Goal: Register for event/course

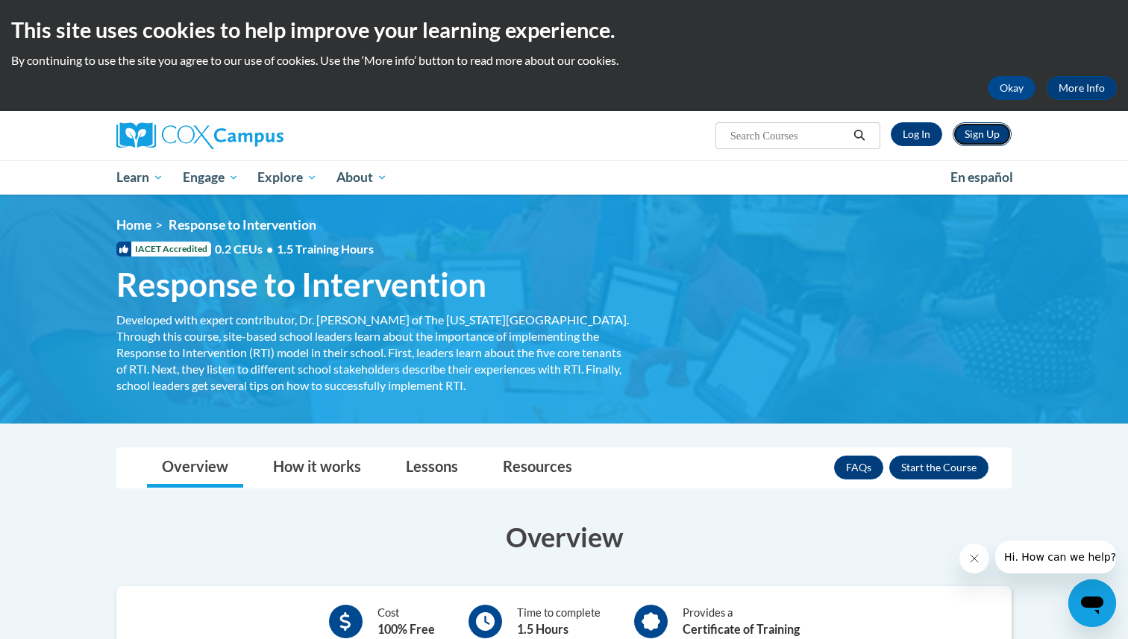
click at [986, 142] on link "Sign Up" at bounding box center [982, 134] width 59 height 24
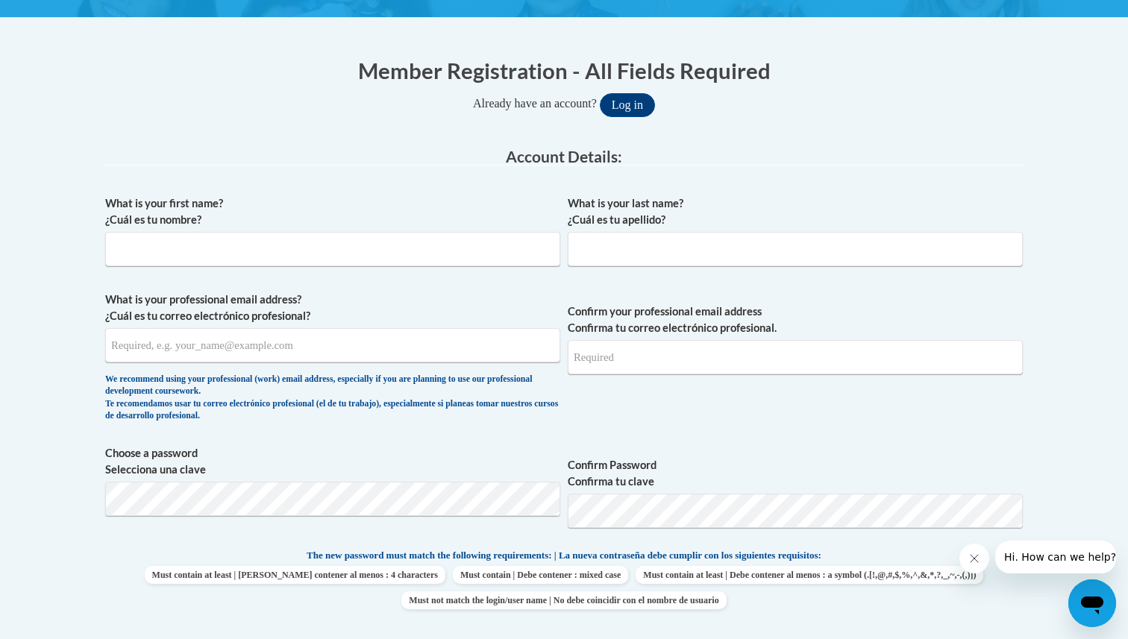
scroll to position [294, 0]
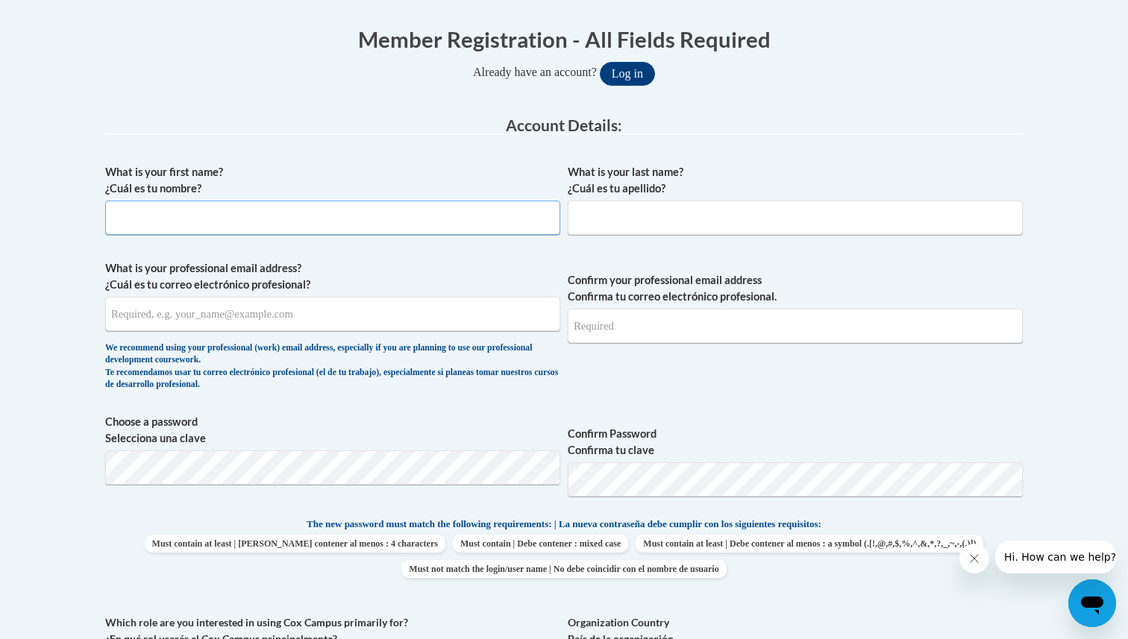
click at [225, 218] on input "What is your first name? ¿Cuál es tu nombre?" at bounding box center [332, 218] width 455 height 34
type input "Maizy"
click at [129, 327] on input "What is your professional email address? ¿Cuál es tu correo electrónico profesi…" at bounding box center [332, 314] width 455 height 34
type input "[EMAIL_ADDRESS][DOMAIN_NAME]"
click at [639, 206] on input "What is your last name? ¿Cuál es tu apellido?" at bounding box center [795, 218] width 455 height 34
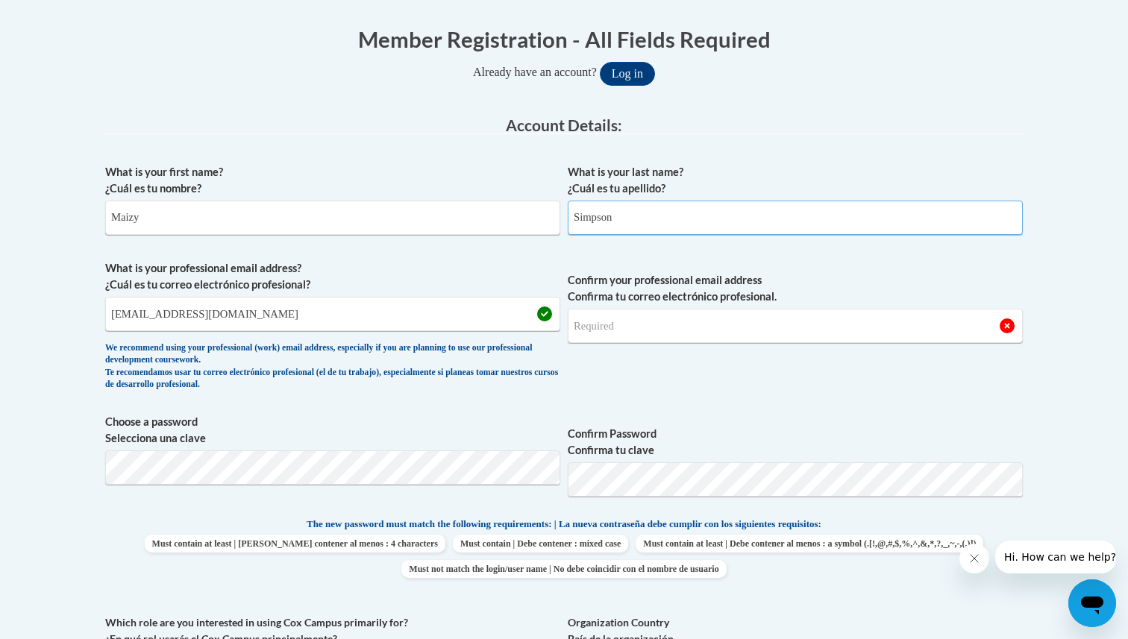
type input "Simpson"
click at [600, 356] on span "Confirm your professional email address Confirma tu correo electrónico profesio…" at bounding box center [795, 329] width 455 height 138
click at [605, 342] on input "Confirm your professional email address Confirma tu correo electrónico profesio…" at bounding box center [795, 326] width 455 height 34
type input "mlsimp6470@ung.edu"
click at [600, 62] on button "Log in" at bounding box center [627, 74] width 55 height 24
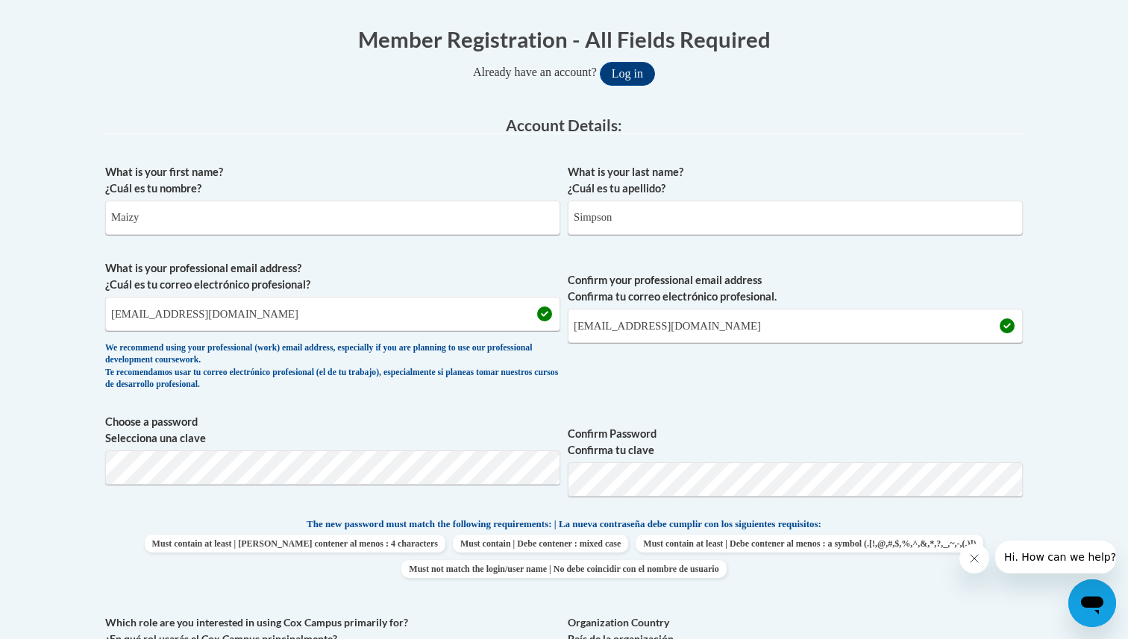
scroll to position [342, 0]
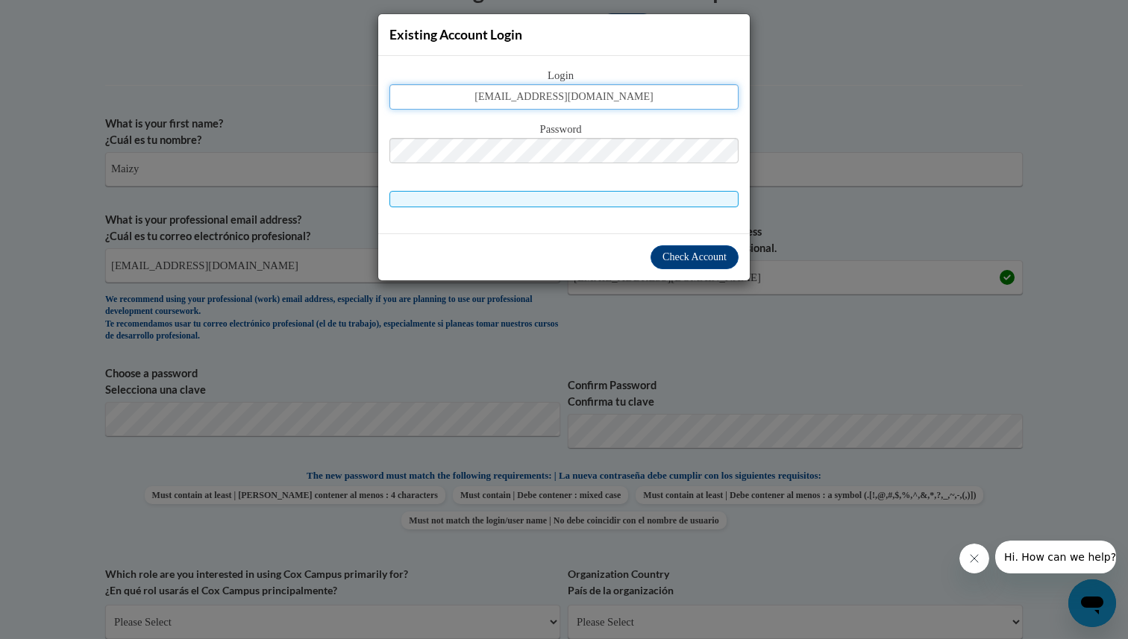
type input "mlsimp6470@ung.edu"
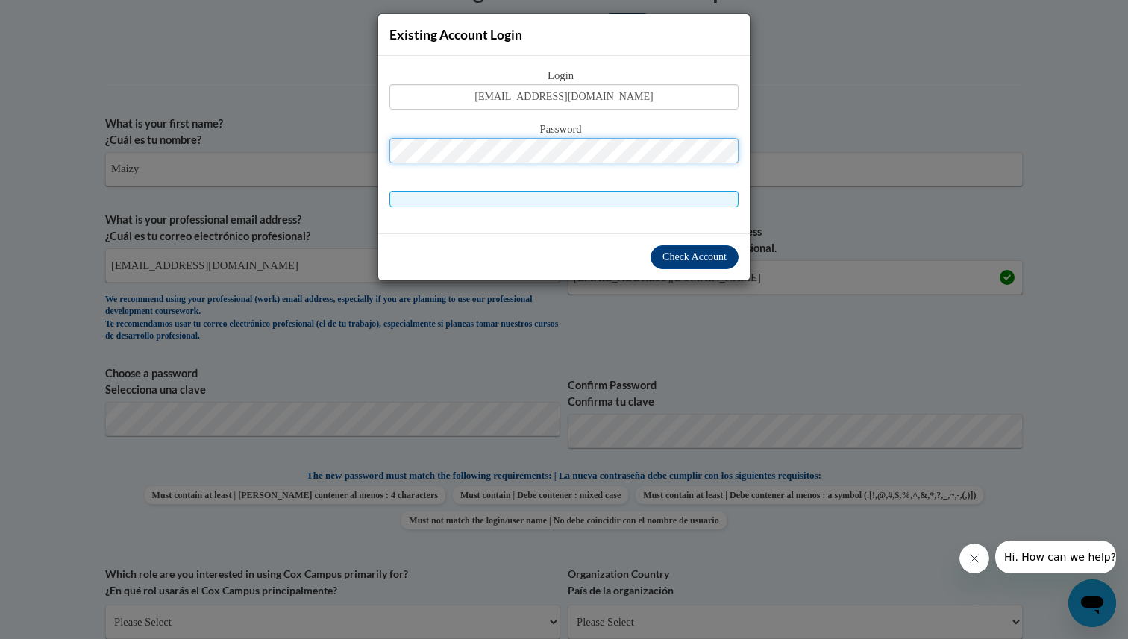
click at [600, 13] on button "Log in" at bounding box center [627, 25] width 55 height 24
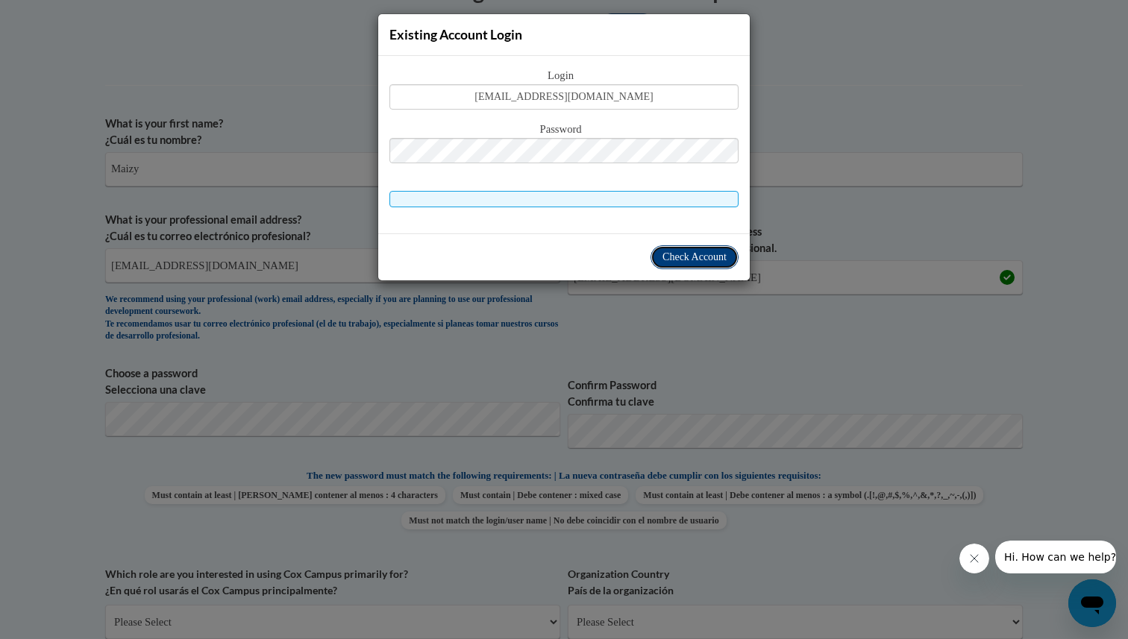
click at [691, 257] on span "Check Account" at bounding box center [695, 256] width 64 height 11
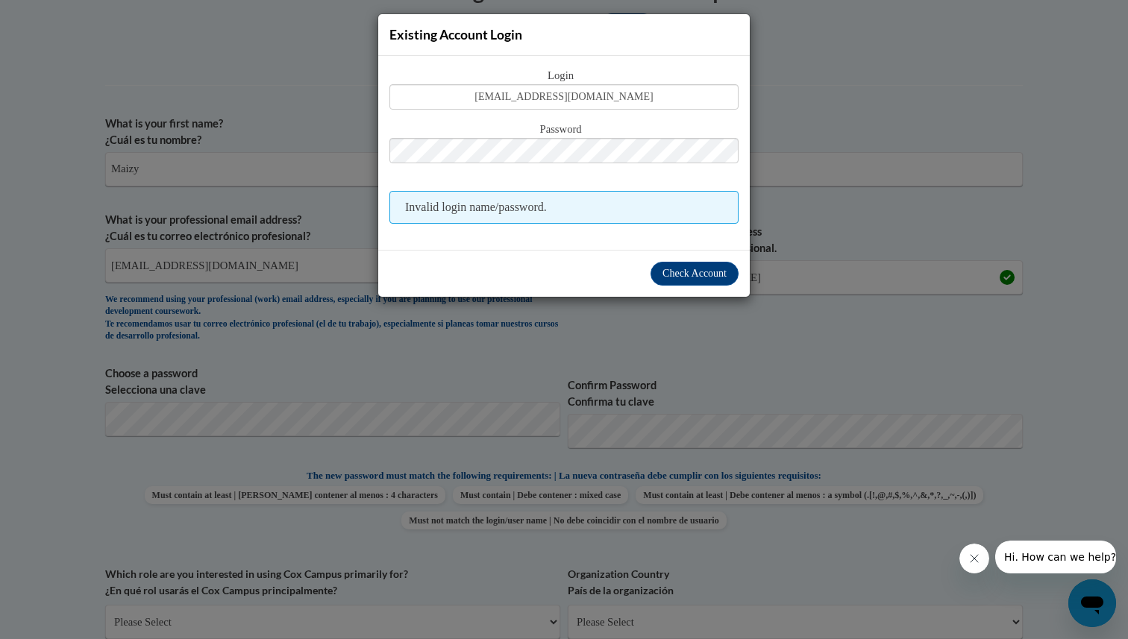
click at [805, 80] on div "Existing Account Login Login mlsimp6470@ung.edu Password Invalid login name/pas…" at bounding box center [564, 319] width 1128 height 639
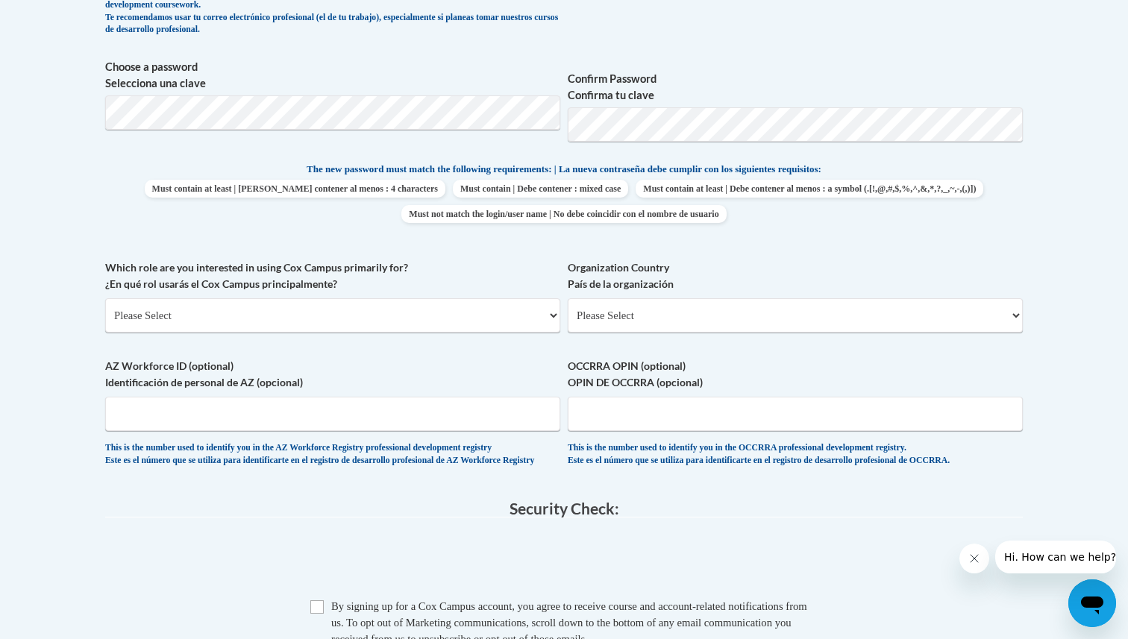
scroll to position [643, 0]
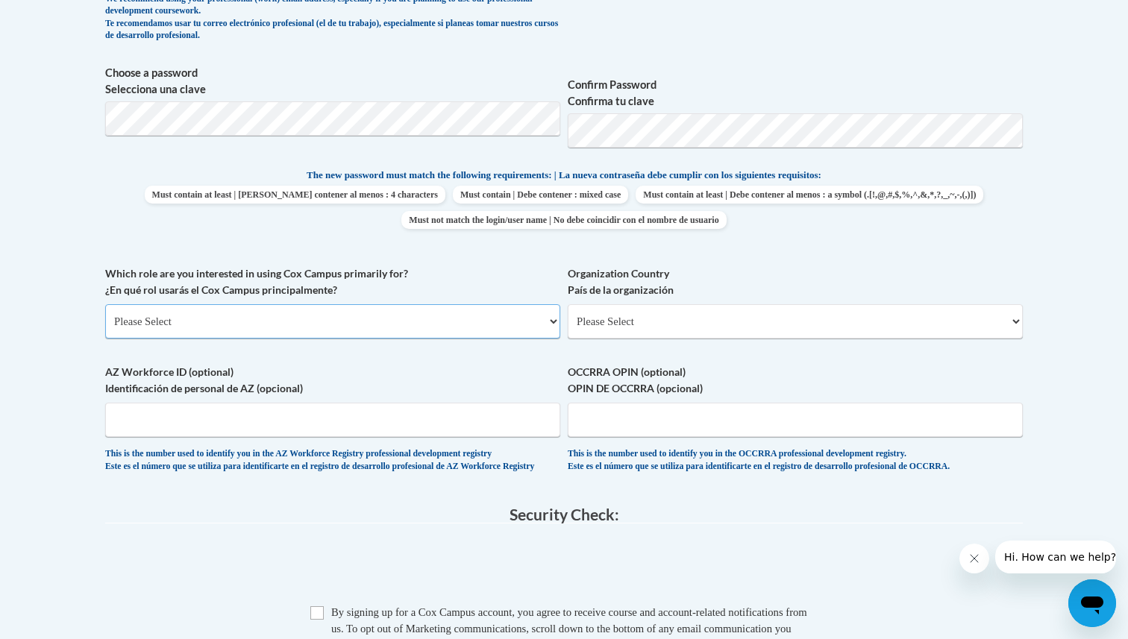
click at [387, 314] on select "Please Select College/University | Colegio/Universidad Community/Nonprofit Part…" at bounding box center [332, 321] width 455 height 34
select select "5a18ea06-2b54-4451-96f2-d152daf9eac5"
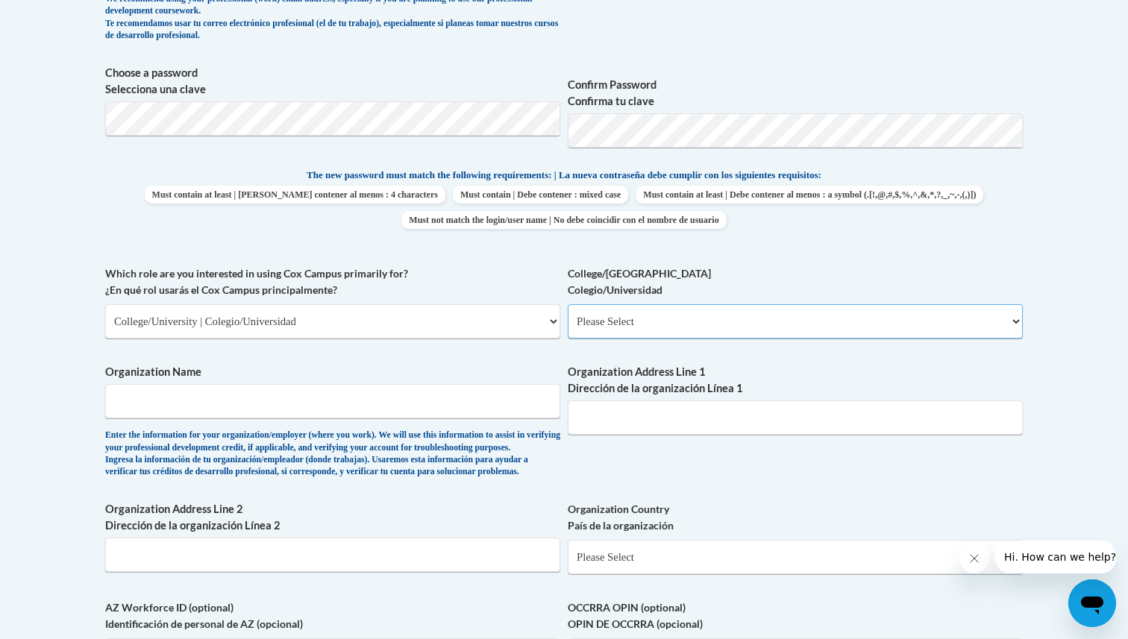
click at [625, 323] on select "Please Select College/University Staff | Empleado universitario College/Univers…" at bounding box center [795, 321] width 455 height 34
select select "99b32b07-cffc-426c-8bf6-0cd77760d84b"
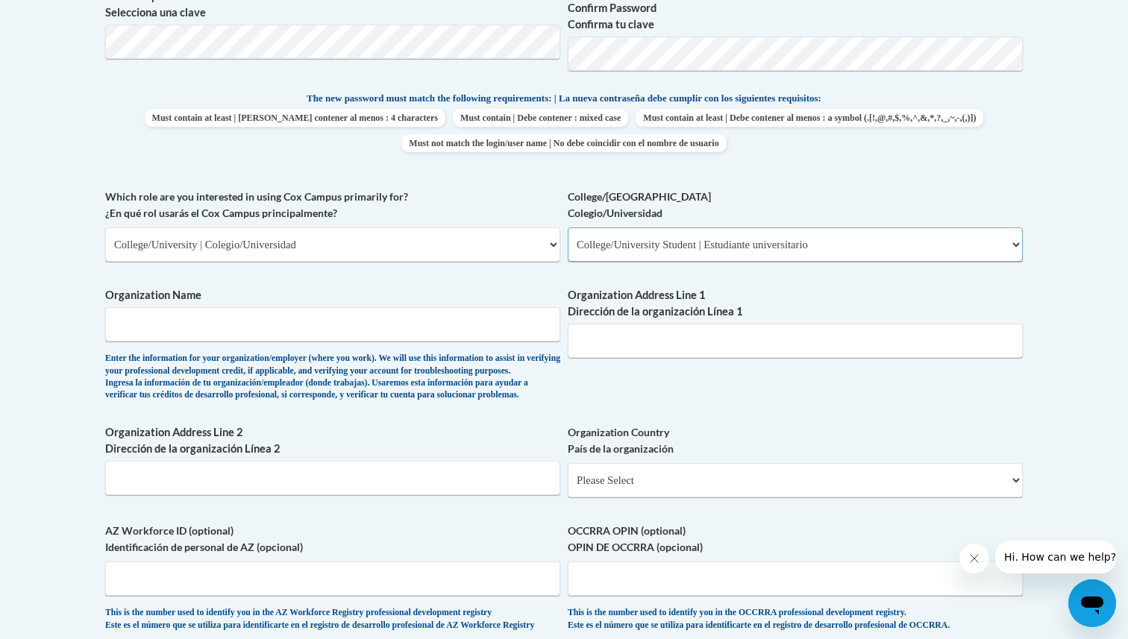
scroll to position [728, 0]
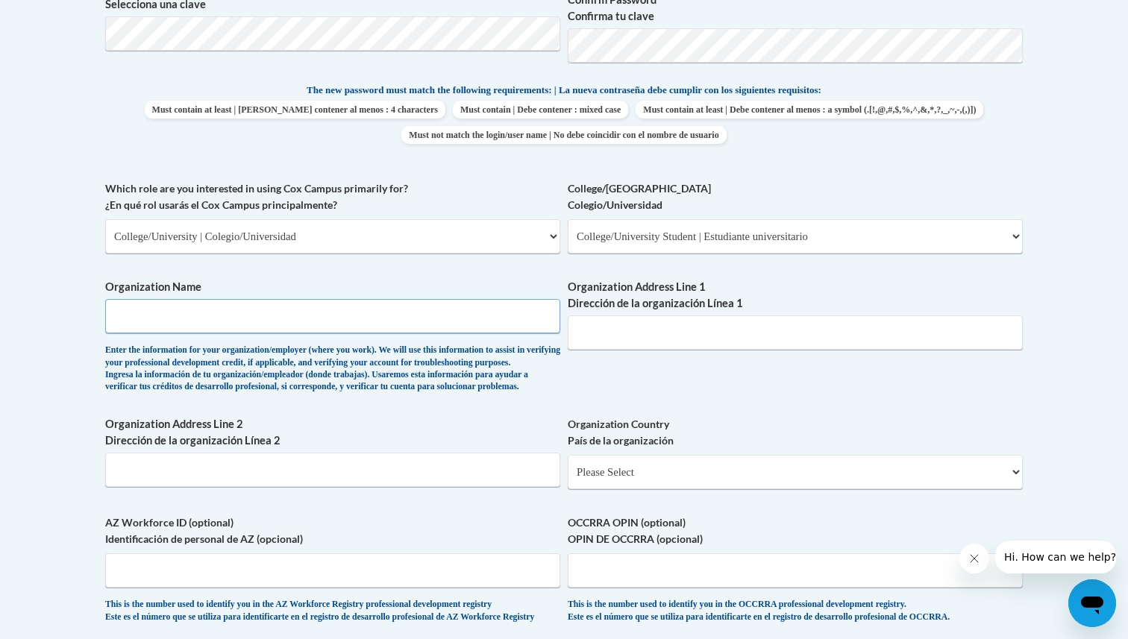
click at [333, 307] on input "Organization Name" at bounding box center [332, 316] width 455 height 34
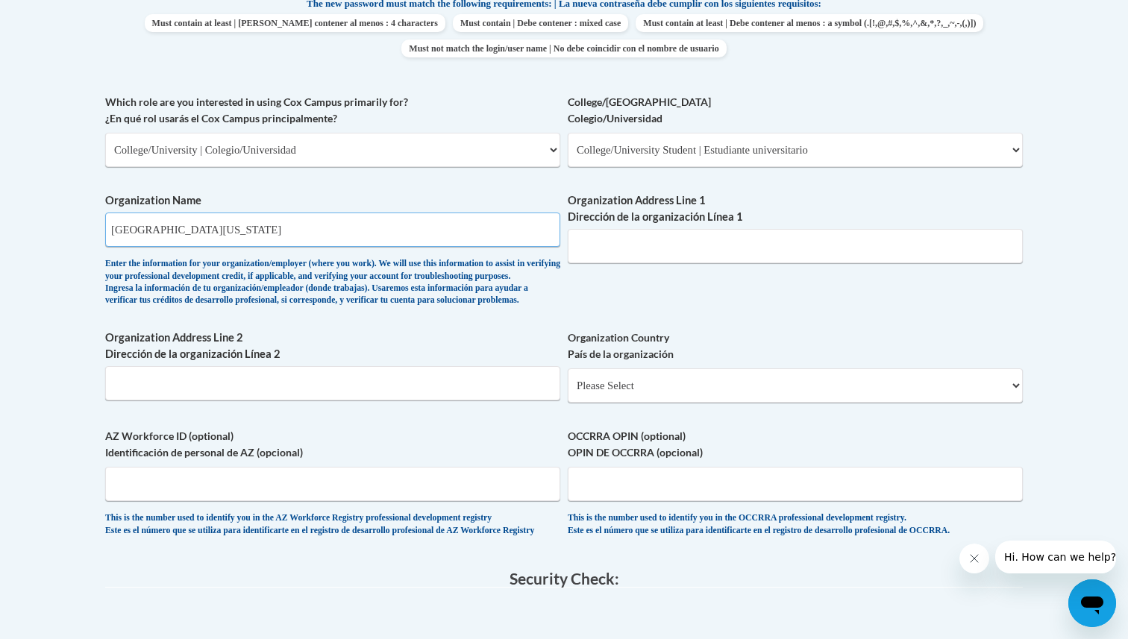
scroll to position [819, 0]
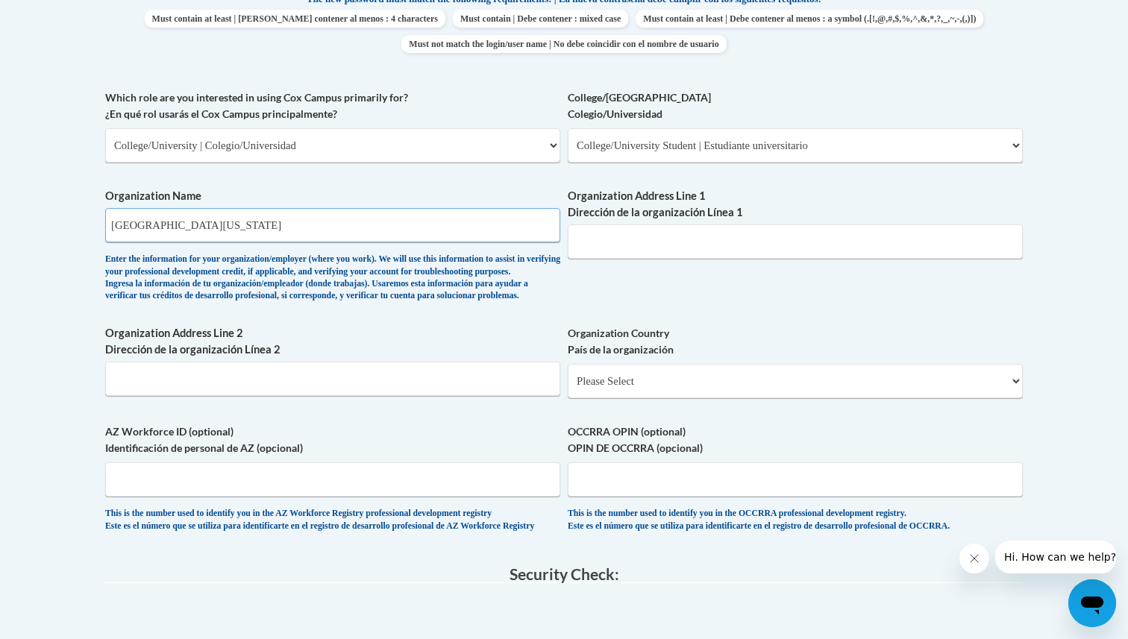
type input "University of North Georgia"
click at [679, 251] on input "Organization Address Line 1 Dirección de la organización Línea 1" at bounding box center [795, 242] width 455 height 34
type input "82 College Cir"
click at [603, 398] on select "Please Select United States | Estados Unidos Outside of the United States | Fue…" at bounding box center [795, 381] width 455 height 34
select select "ad49bcad-a171-4b2e-b99c-48b446064914"
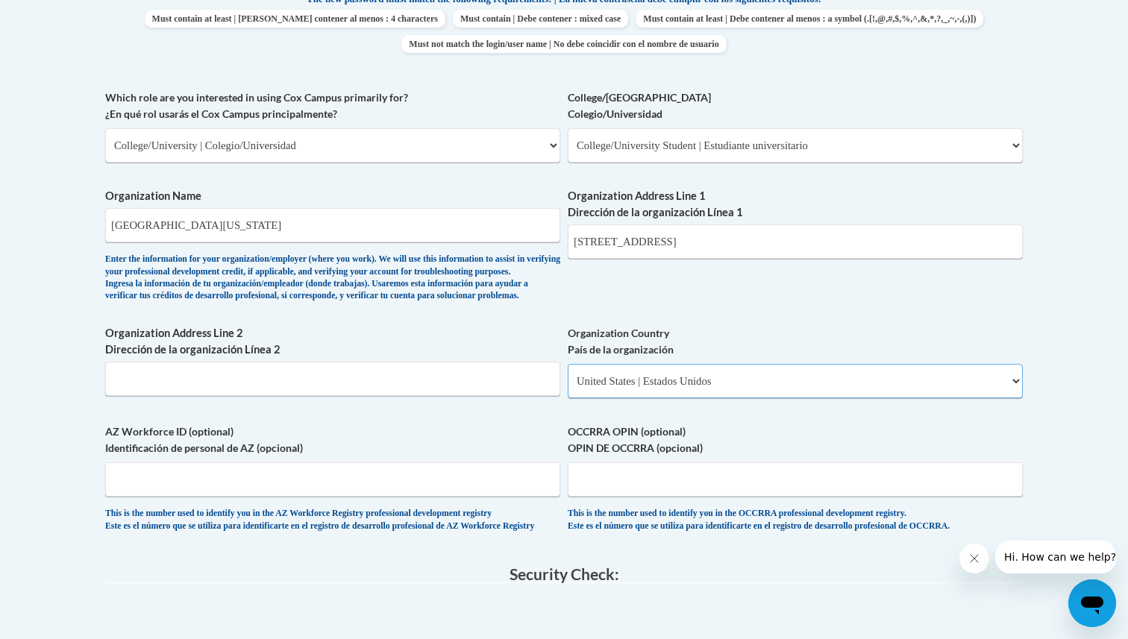
select select
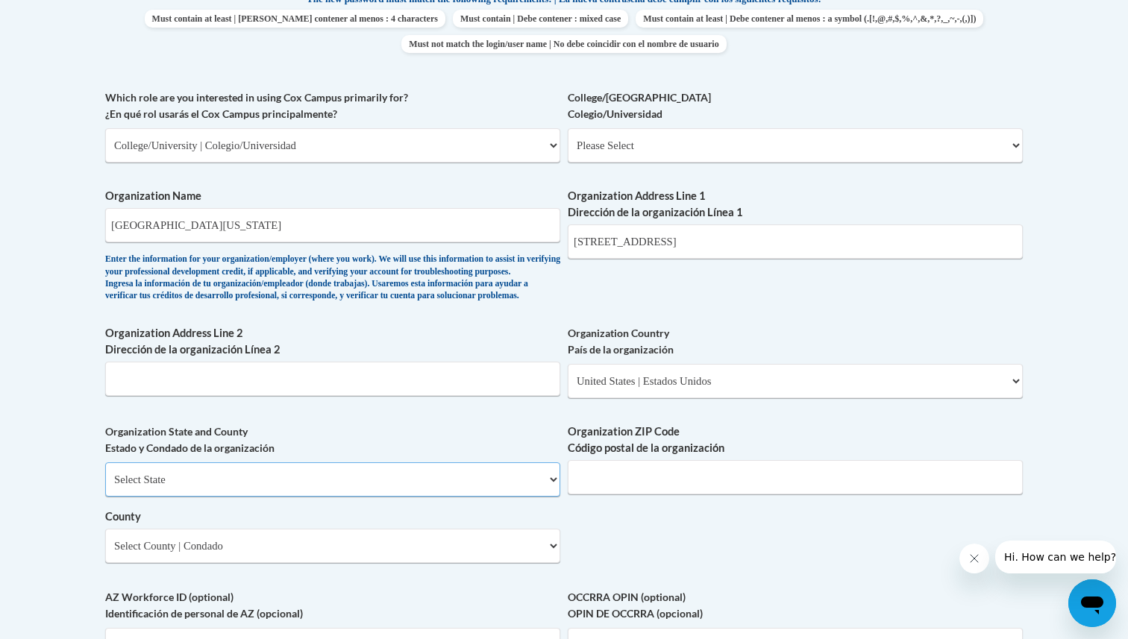
click at [337, 497] on select "Select State Alabama Alaska Arizona Arkansas California Colorado Connecticut De…" at bounding box center [332, 480] width 455 height 34
select select "Georgia"
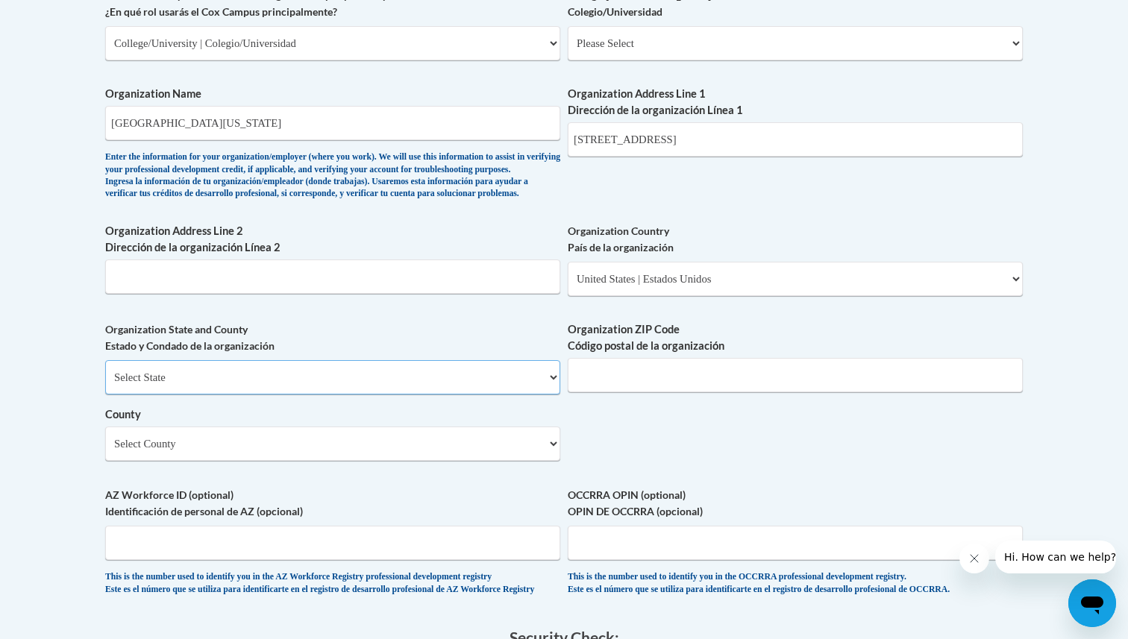
scroll to position [924, 0]
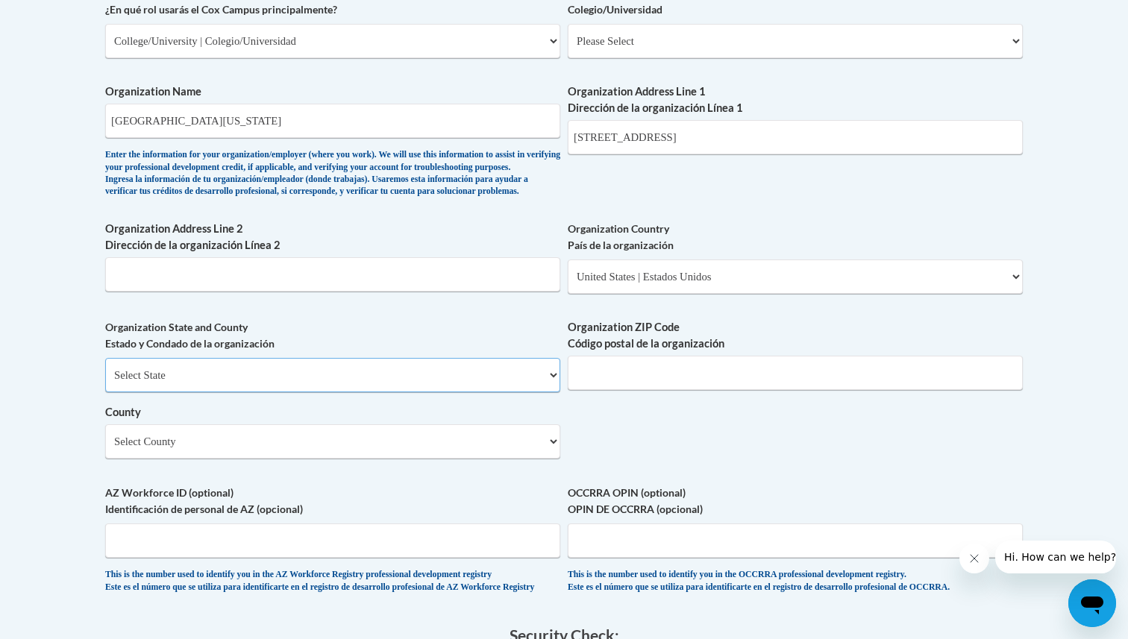
click at [344, 392] on select "Select State Alabama Alaska Arizona Arkansas California Colorado Connecticut De…" at bounding box center [332, 375] width 455 height 34
click at [162, 459] on select "Select County Appling Atkinson Bacon Baker Baldwin Banks Barrow Bartow Ben Hill…" at bounding box center [332, 442] width 455 height 34
select select "Lumpkin"
click at [633, 389] on input "Organization ZIP Code Código postal de la organización" at bounding box center [795, 373] width 455 height 34
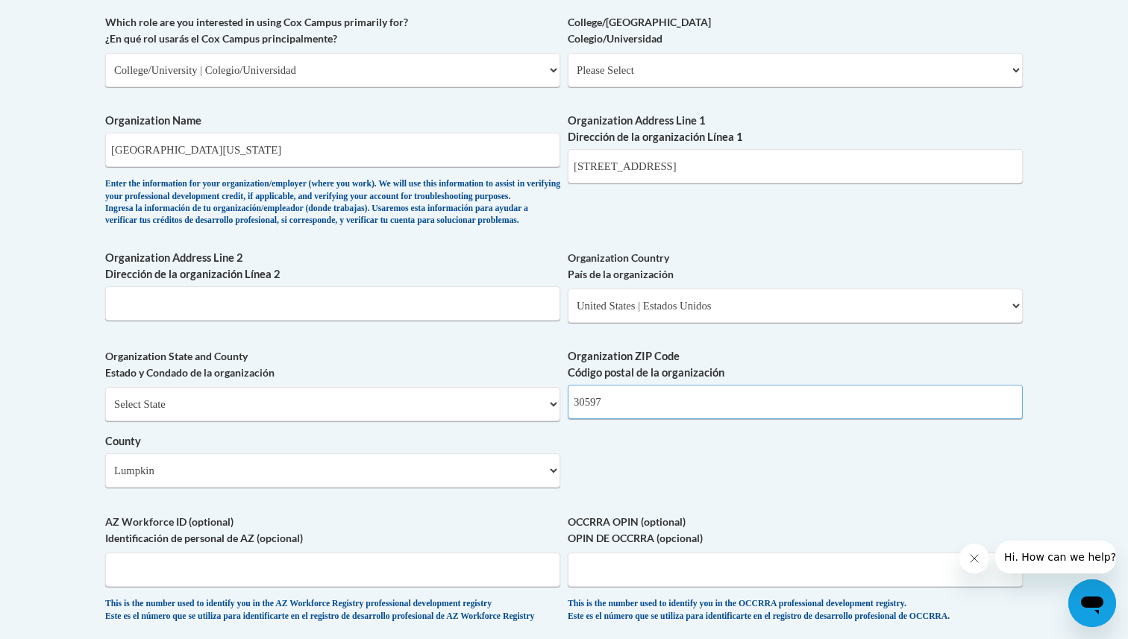
scroll to position [881, 0]
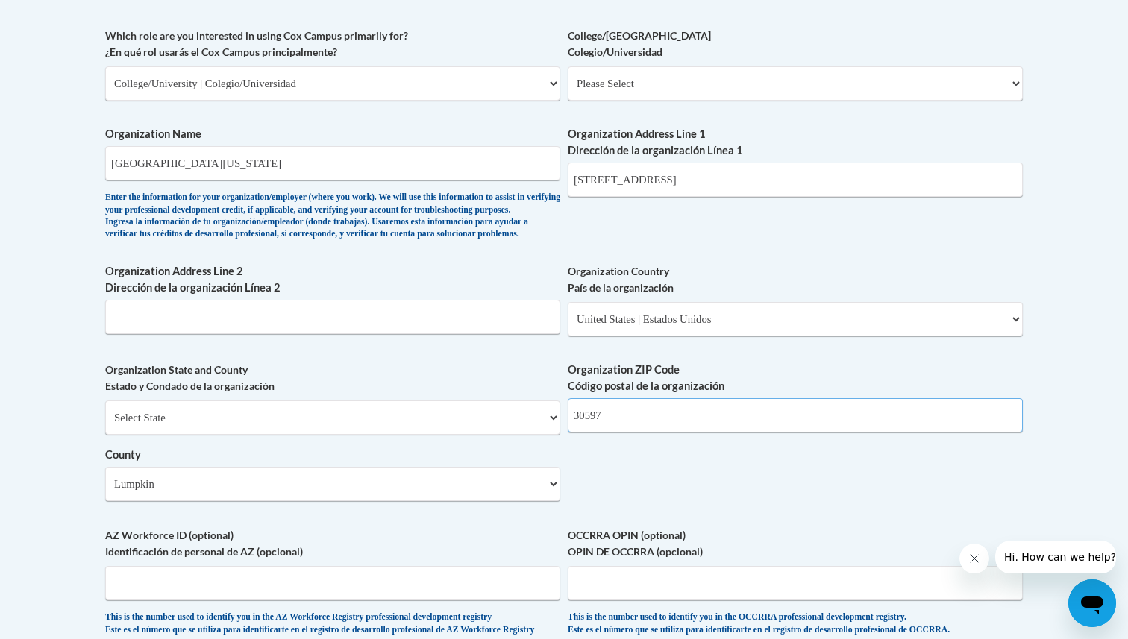
type input "30597"
click at [636, 93] on select "Please Select College/University Staff | Empleado universitario College/Univers…" at bounding box center [795, 83] width 455 height 34
select select "99b32b07-cffc-426c-8bf6-0cd77760d84b"
select select "null"
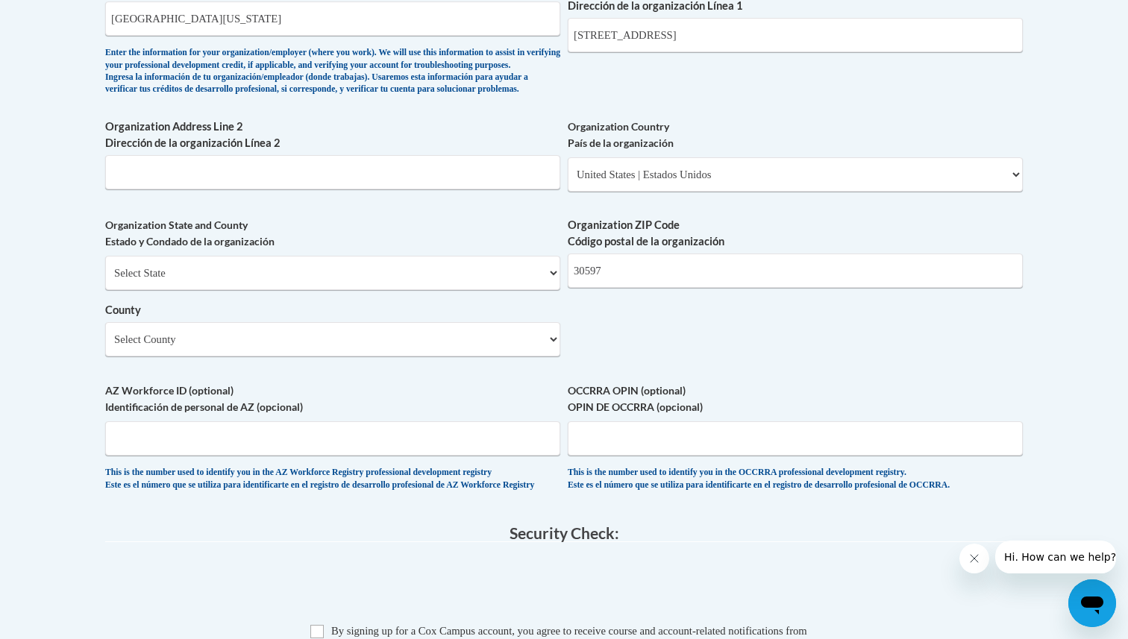
scroll to position [1031, 0]
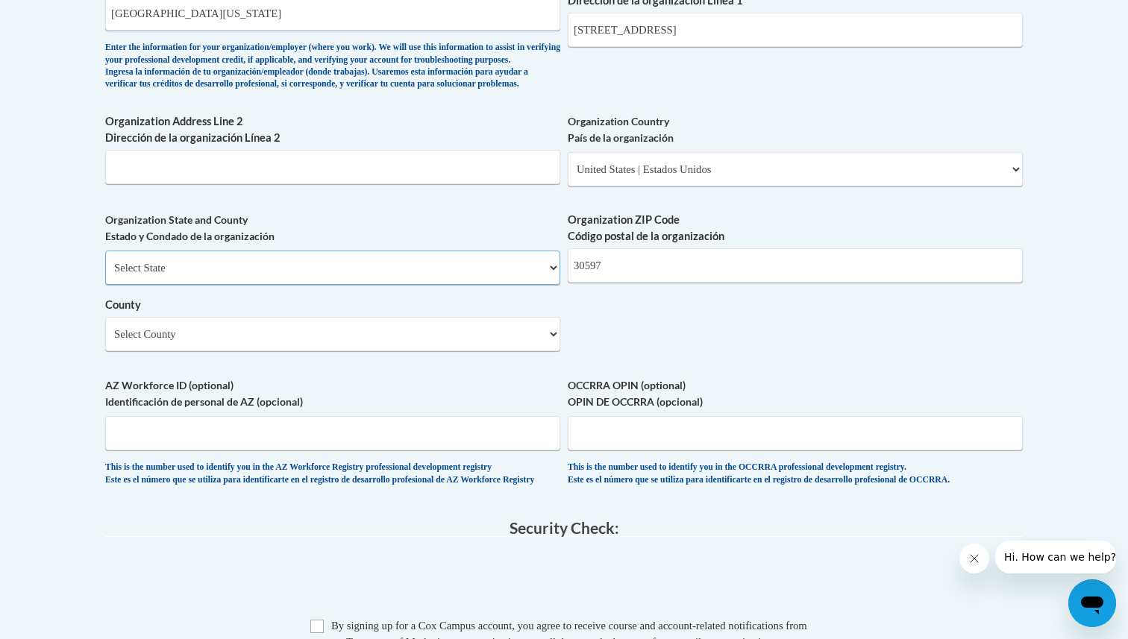
click at [408, 285] on select "Select State Alabama Alaska Arizona Arkansas California Colorado Connecticut De…" at bounding box center [332, 268] width 455 height 34
select select "Georgia"
click at [181, 351] on select "County" at bounding box center [332, 334] width 455 height 34
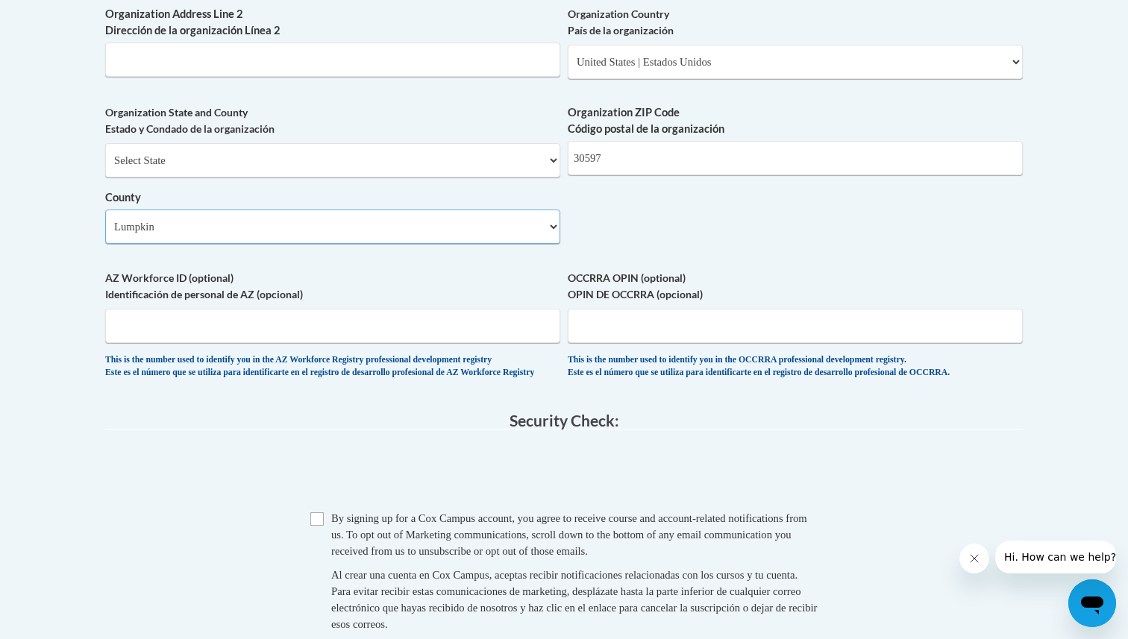
scroll to position [1148, 0]
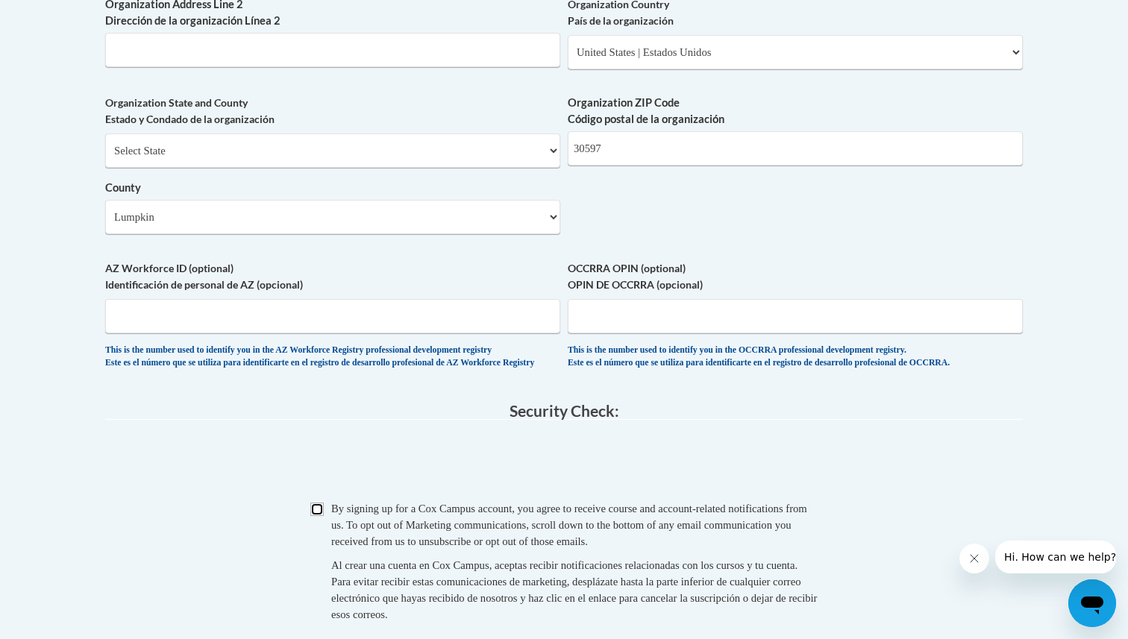
click at [316, 516] on input "Checkbox" at bounding box center [316, 509] width 13 height 13
checkbox input "true"
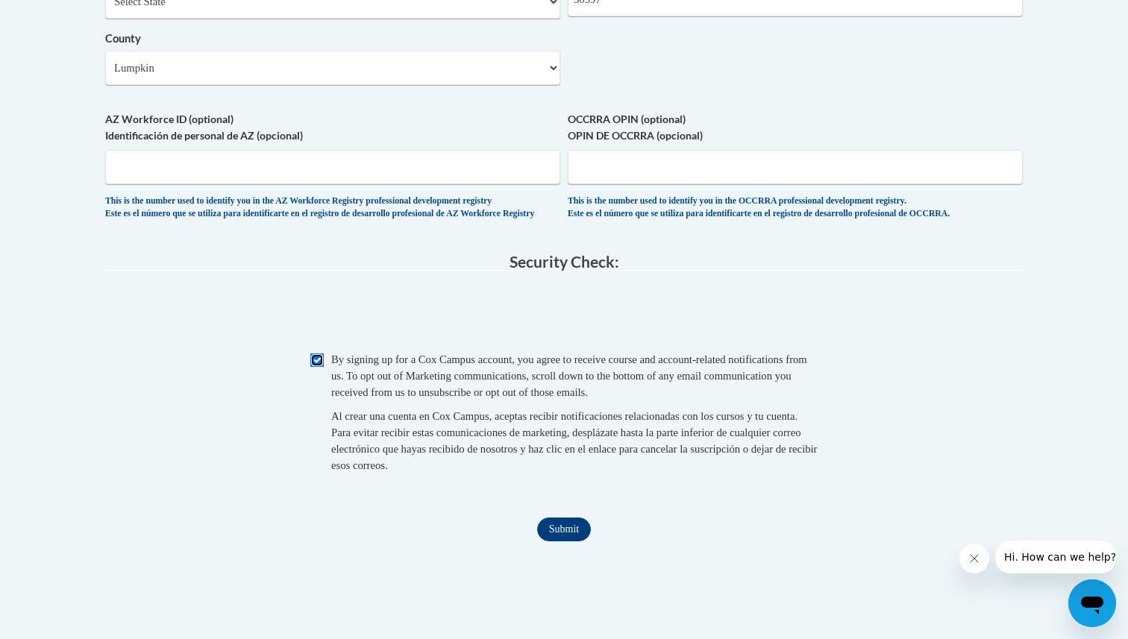
scroll to position [1310, 0]
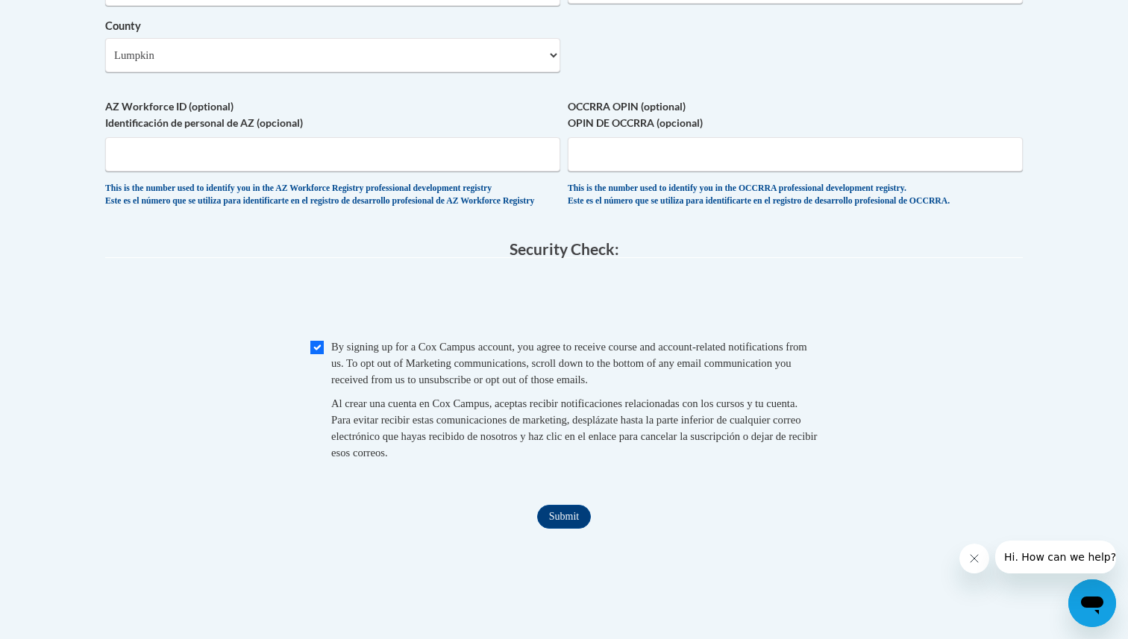
click at [557, 529] on input "Submit" at bounding box center [564, 517] width 54 height 24
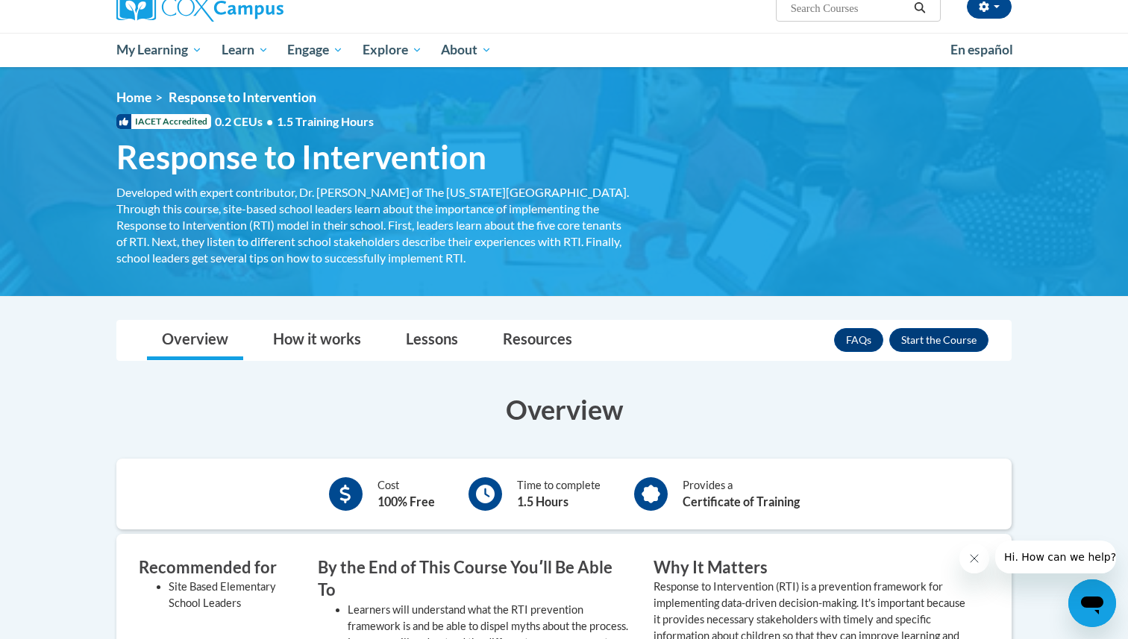
scroll to position [131, 0]
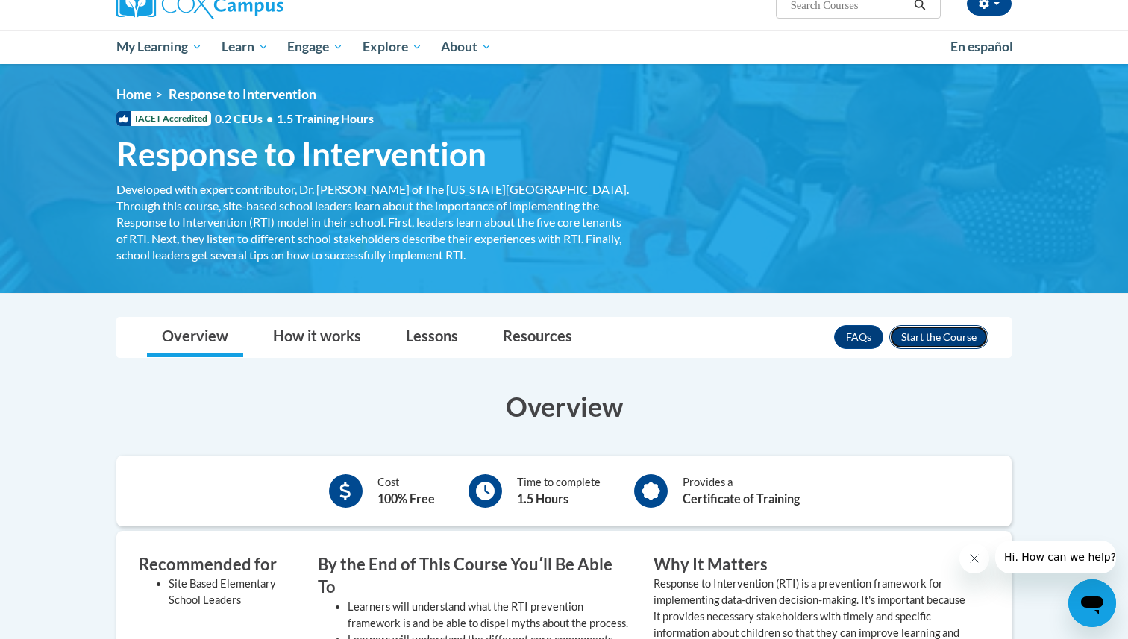
click at [943, 339] on button "Enroll" at bounding box center [938, 337] width 99 height 24
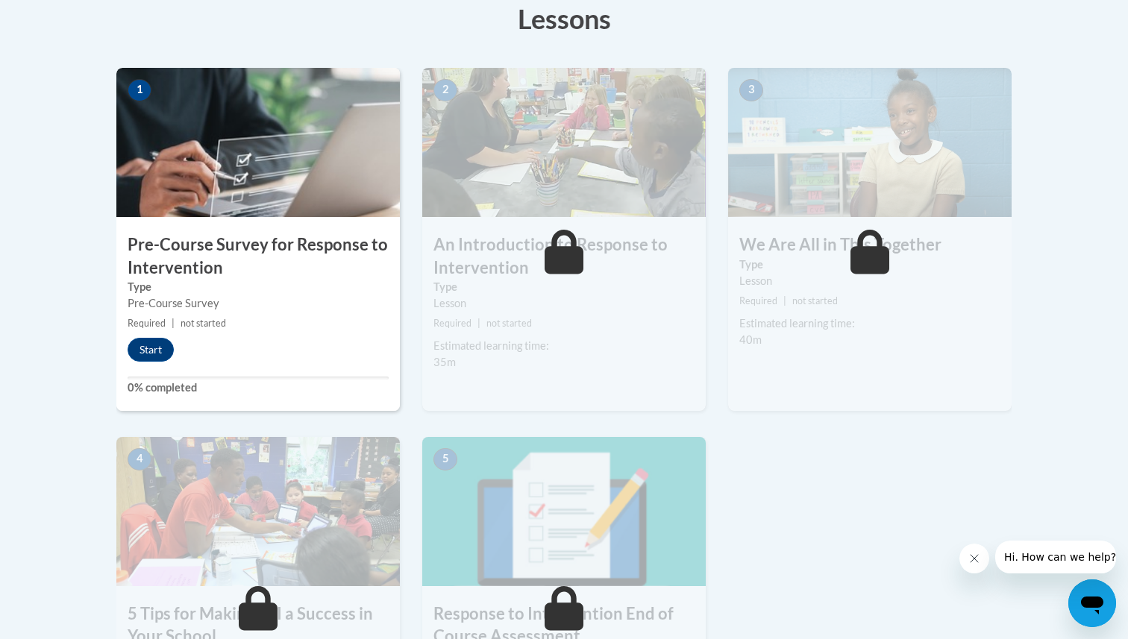
scroll to position [436, 0]
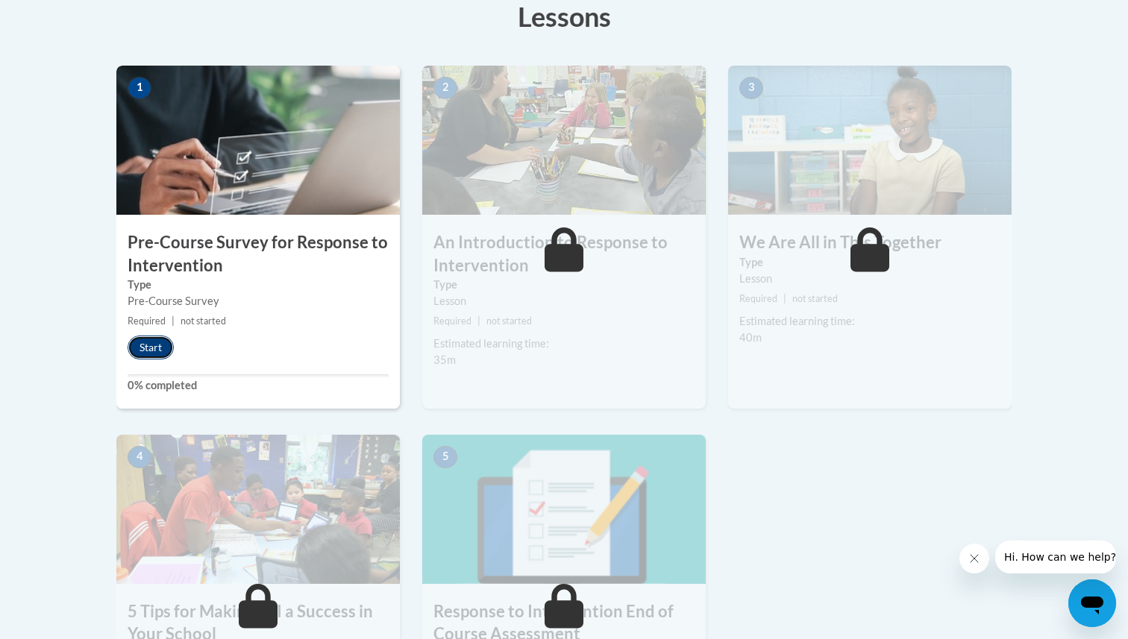
click at [149, 352] on button "Start" at bounding box center [151, 348] width 46 height 24
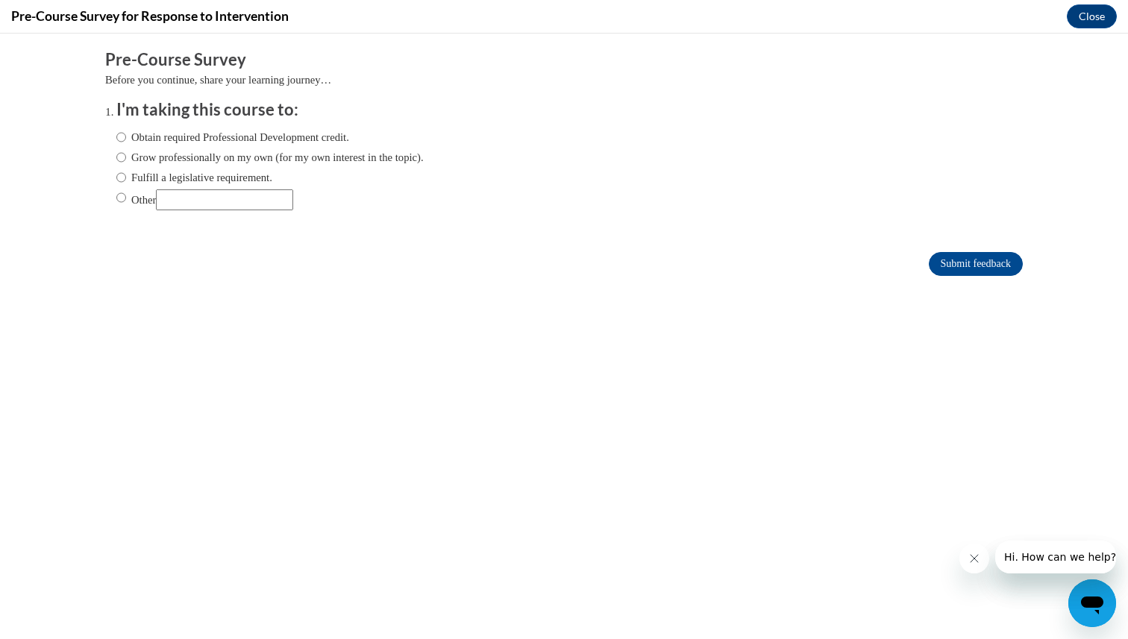
scroll to position [0, 0]
click at [184, 135] on label "Obtain required Professional Development credit." at bounding box center [232, 137] width 233 height 16
click at [126, 135] on input "Obtain required Professional Development credit." at bounding box center [121, 137] width 10 height 16
radio input "true"
click at [954, 263] on input "Submit feedback" at bounding box center [976, 264] width 94 height 24
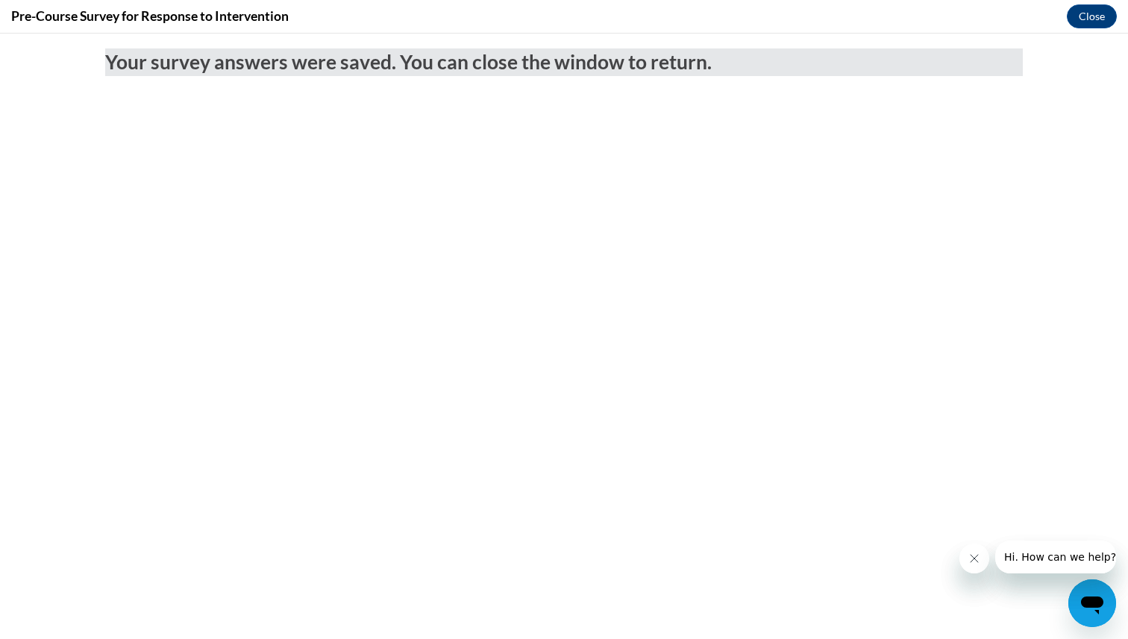
click at [974, 563] on icon "Close message from company" at bounding box center [975, 559] width 12 height 12
click at [1090, 19] on button "Close" at bounding box center [1092, 16] width 50 height 24
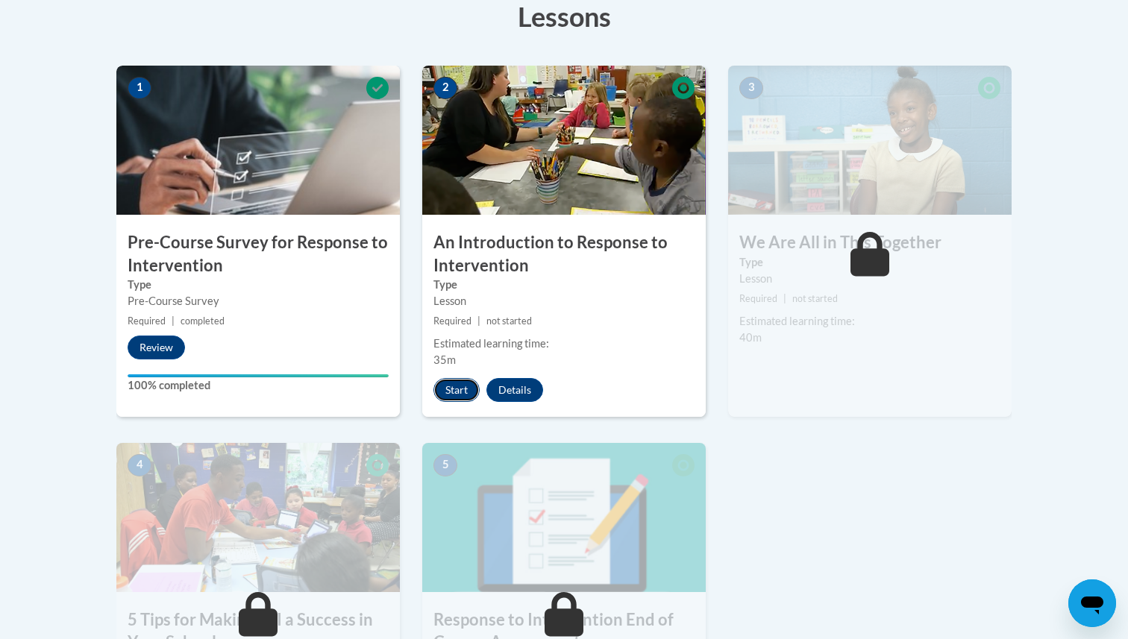
click at [448, 385] on button "Start" at bounding box center [457, 390] width 46 height 24
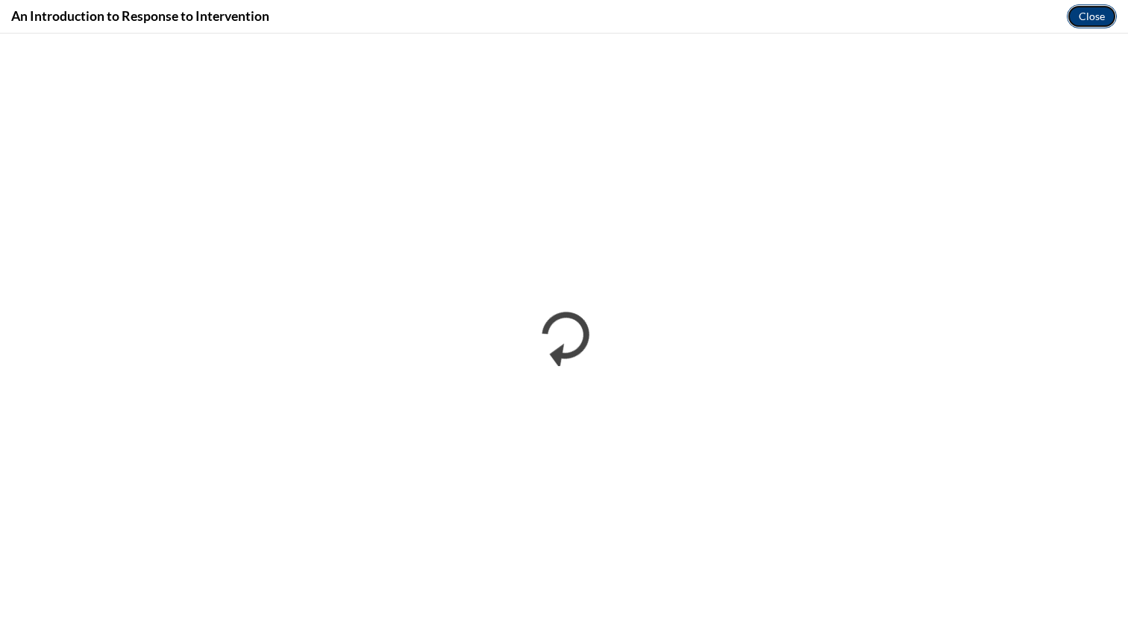
click at [1089, 19] on button "Close" at bounding box center [1092, 16] width 50 height 24
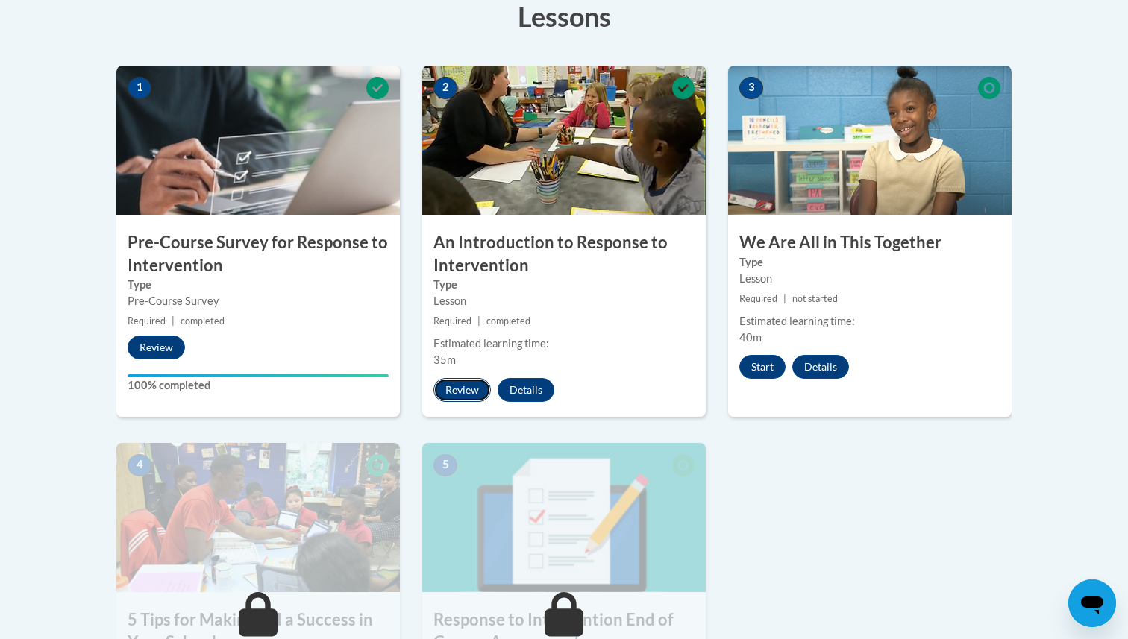
click at [473, 387] on button "Review" at bounding box center [462, 390] width 57 height 24
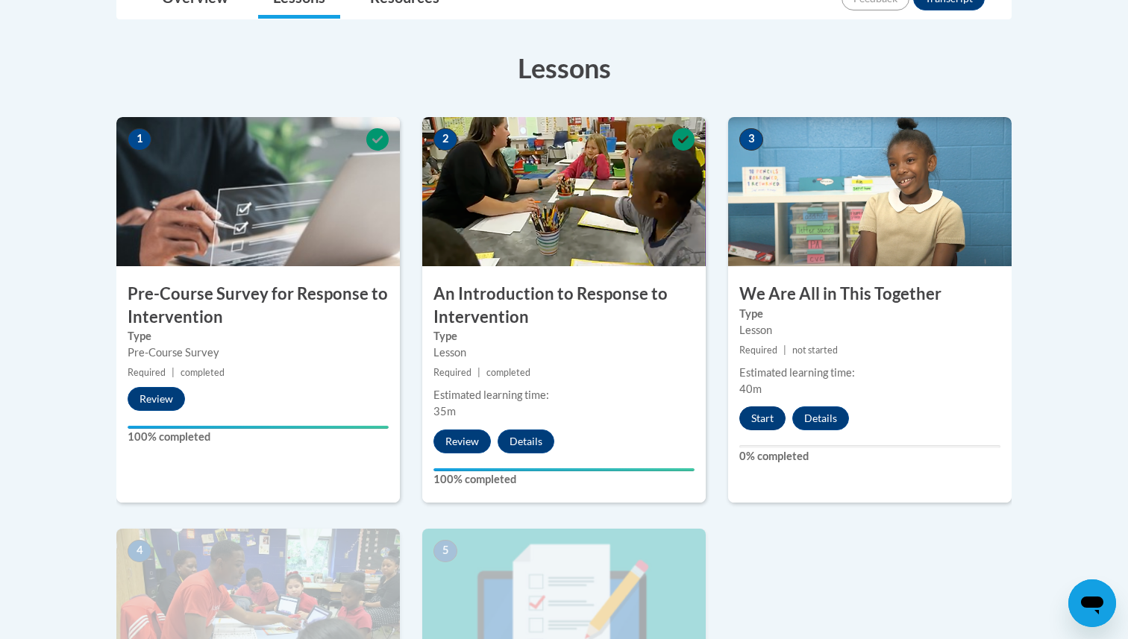
scroll to position [387, 0]
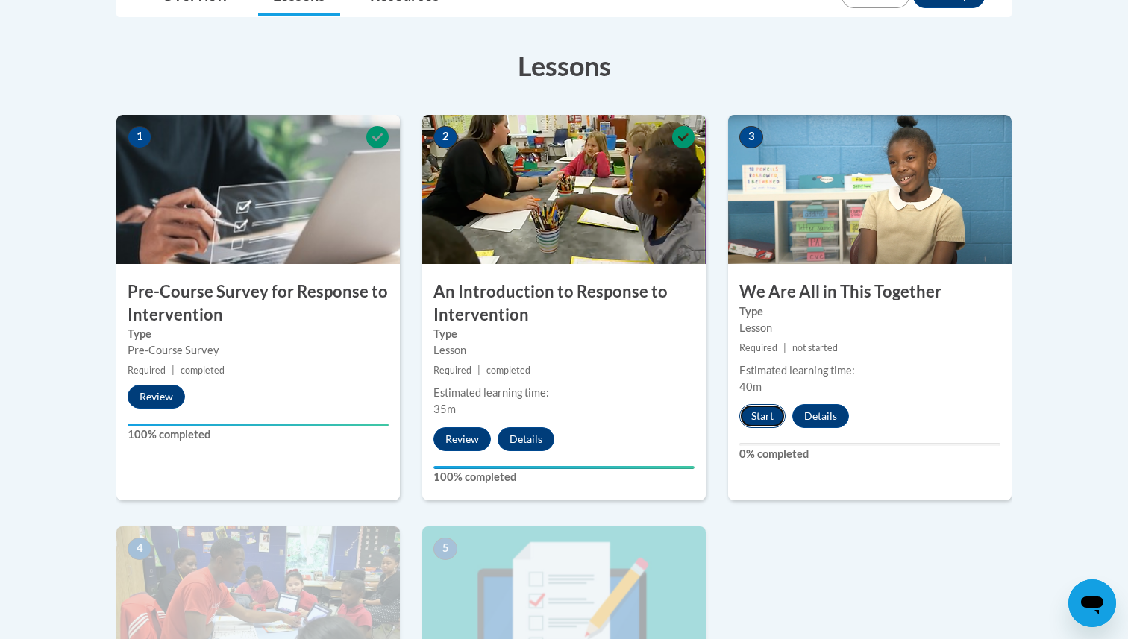
click at [756, 418] on button "Start" at bounding box center [762, 416] width 46 height 24
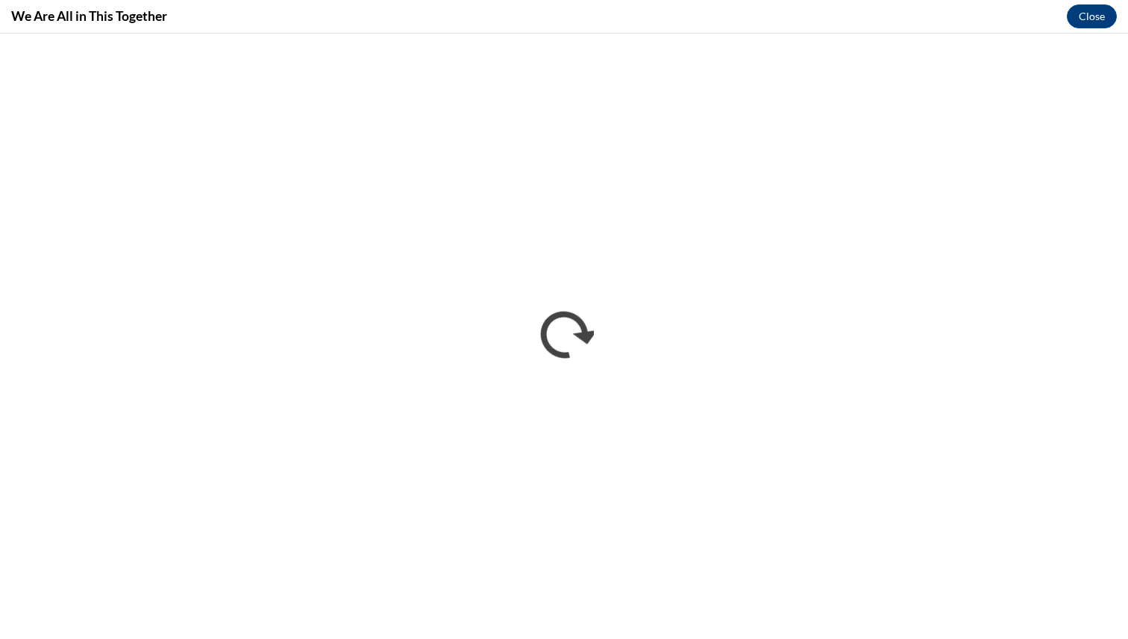
scroll to position [0, 0]
